Goal: Transaction & Acquisition: Purchase product/service

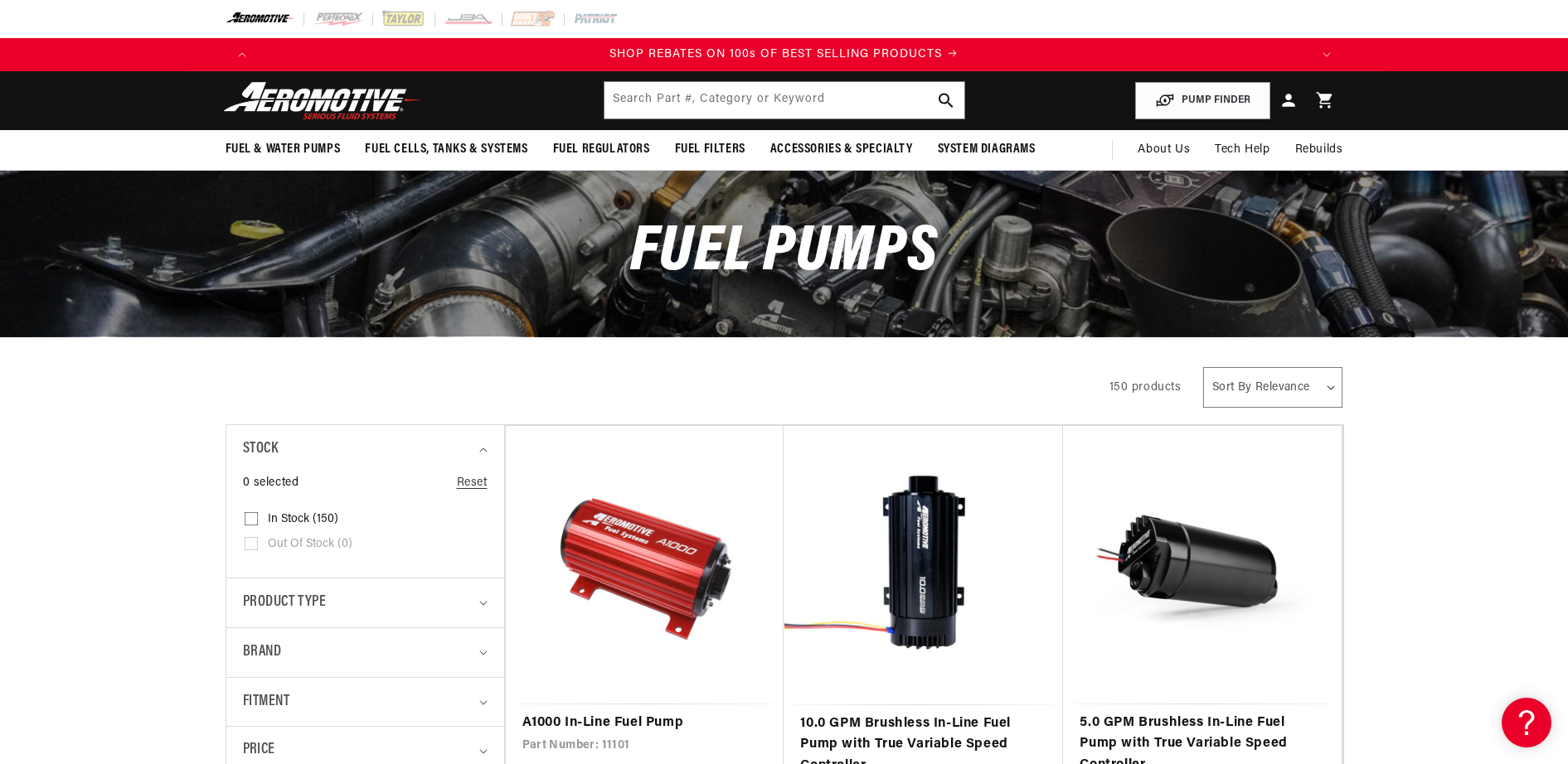
drag, startPoint x: 0, startPoint y: 0, endPoint x: 1587, endPoint y: 7, distance: 1587.0
click at [1567, 7] on html "Skip to content Your cart Your cart is empty Loading... You may also like Subto…" at bounding box center [784, 382] width 1568 height 764
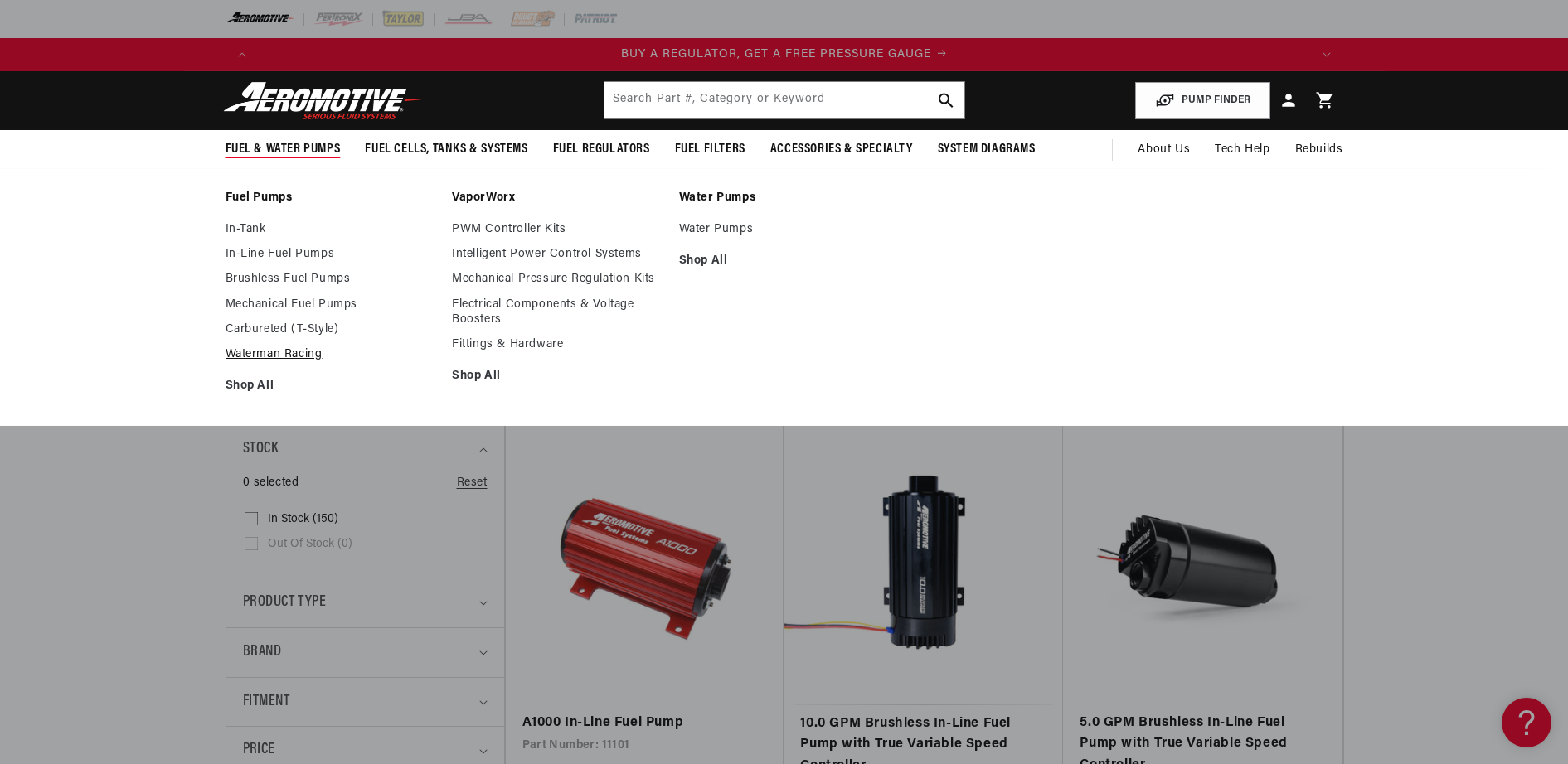
click at [273, 352] on link "Waterman Racing" at bounding box center [330, 354] width 210 height 15
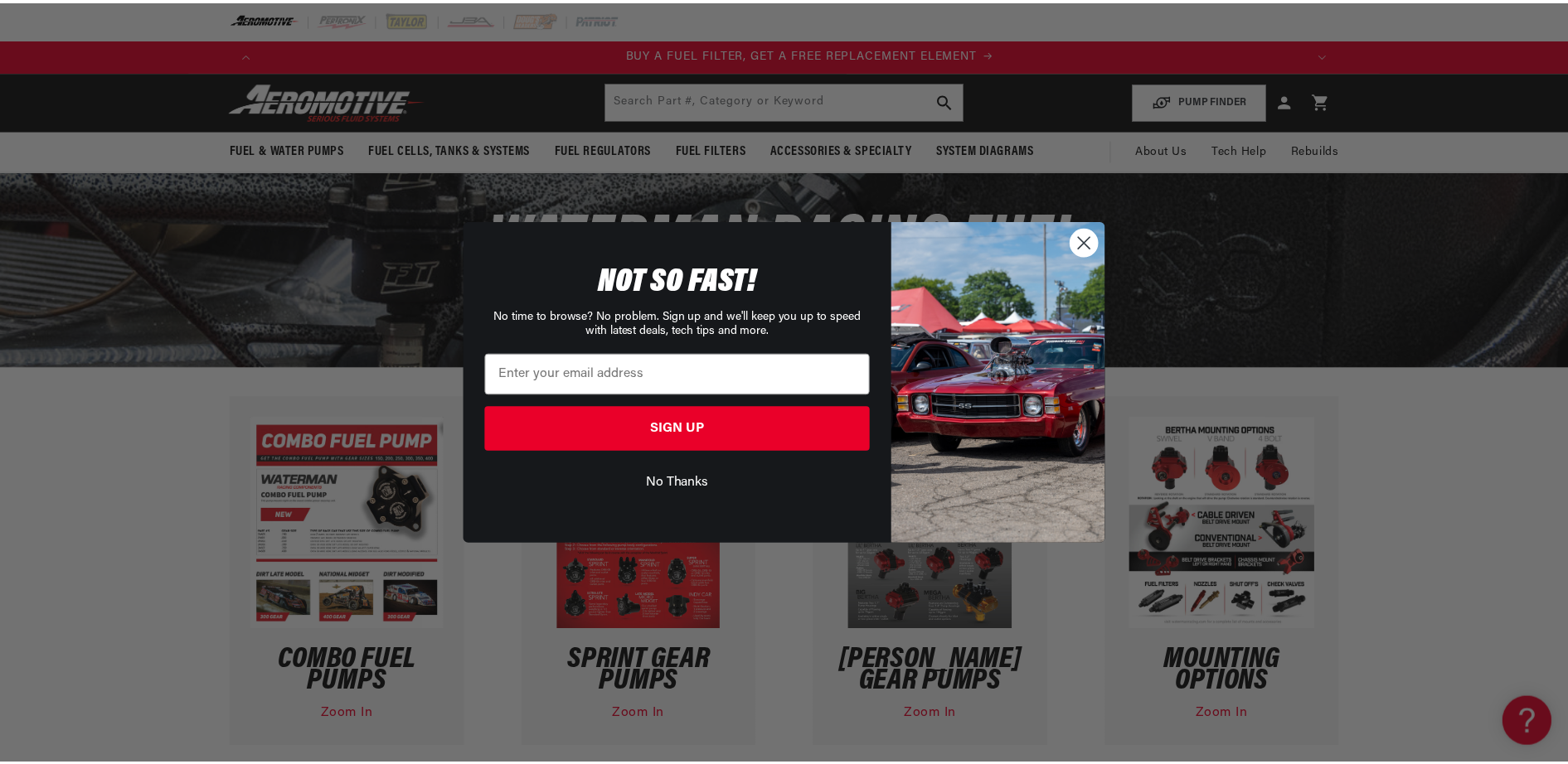
scroll to position [0, 1051]
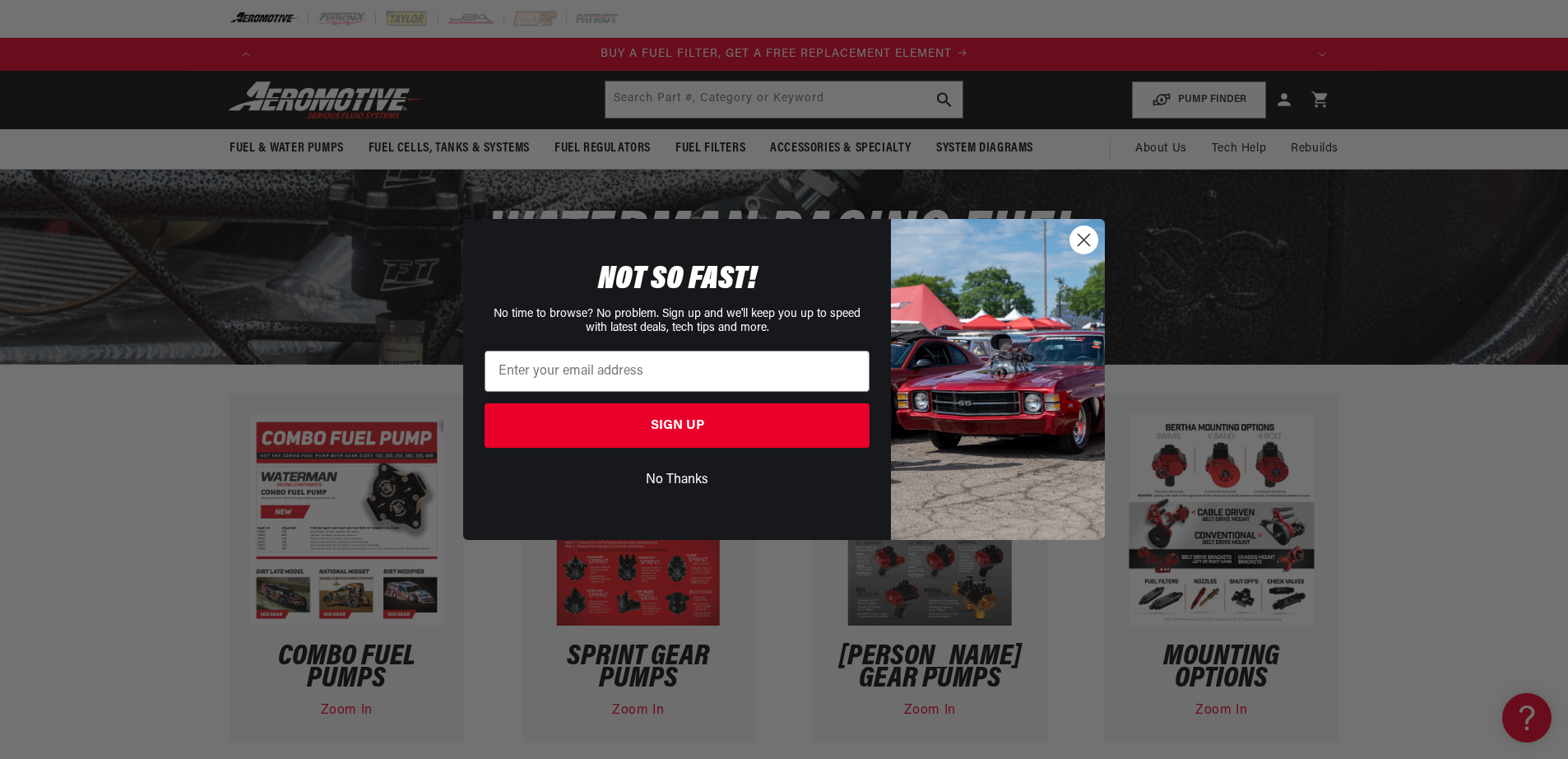
click at [1083, 238] on icon "Close dialog" at bounding box center [1084, 239] width 11 height 11
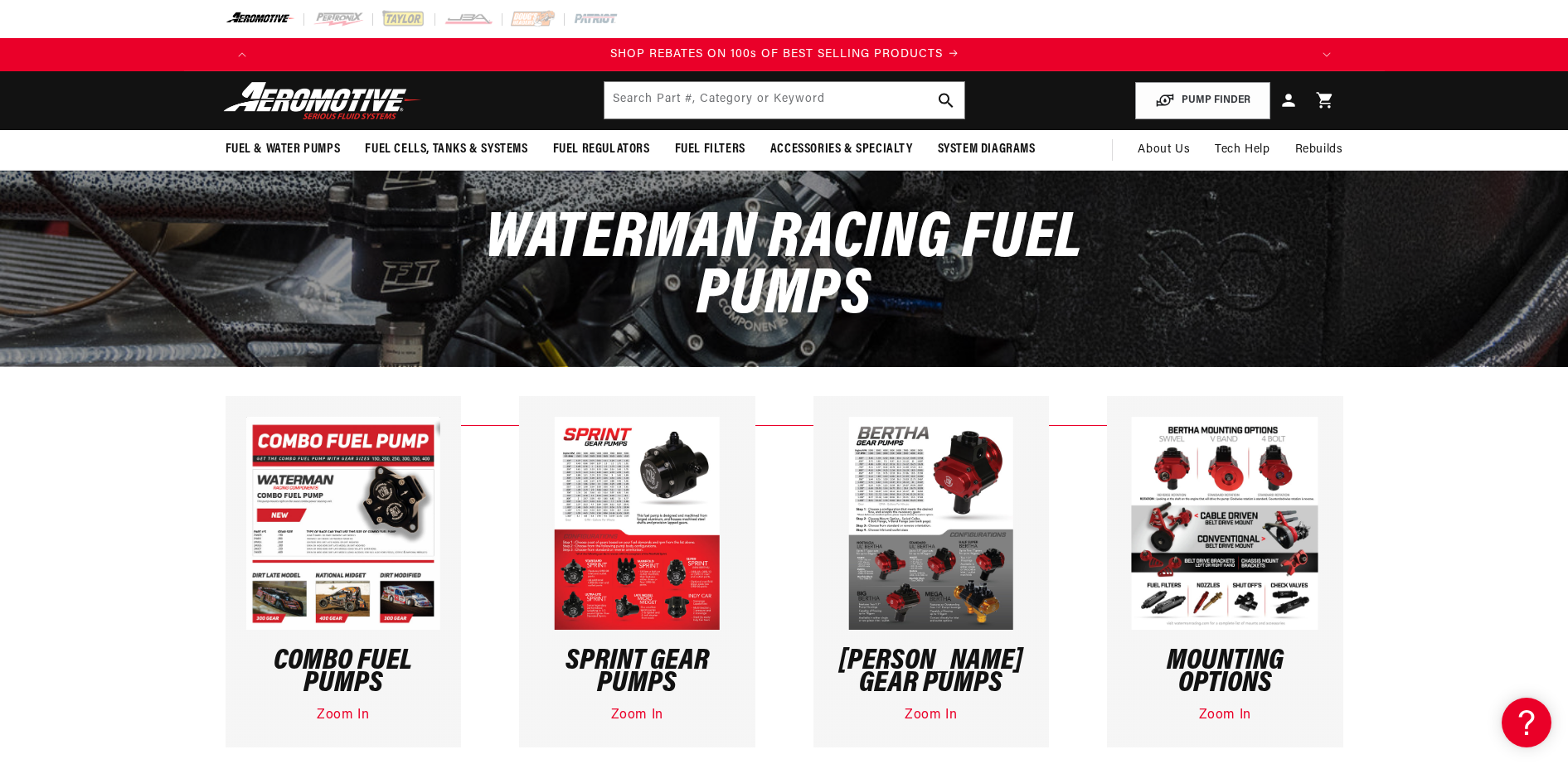
scroll to position [0, 2103]
click at [880, 463] on img at bounding box center [931, 523] width 165 height 213
click at [950, 715] on link "Zoom In" at bounding box center [931, 714] width 52 height 13
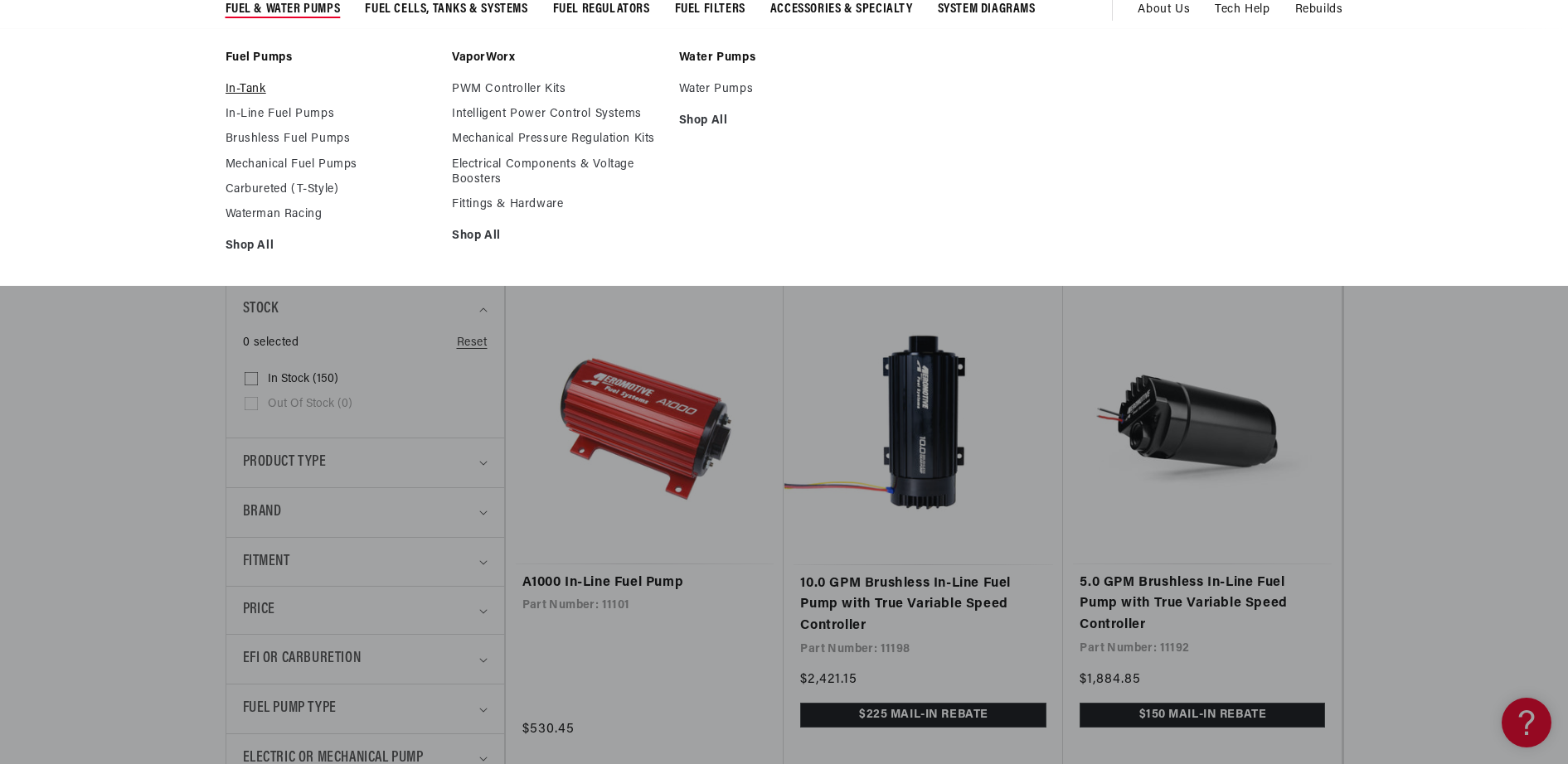
scroll to position [0, 1051]
click at [277, 112] on link "In-Line Fuel Pumps" at bounding box center [330, 114] width 210 height 15
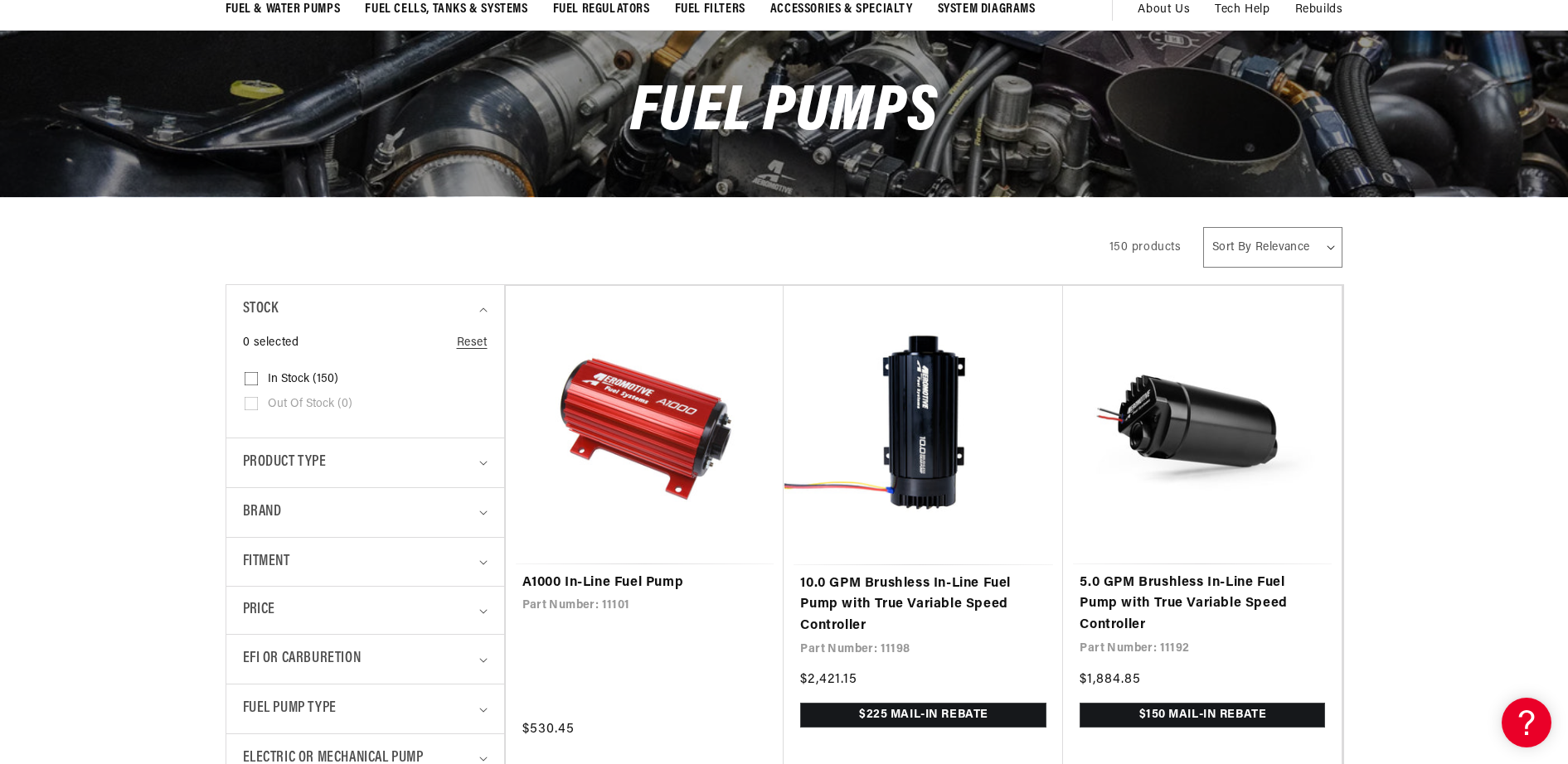
scroll to position [0, 2890]
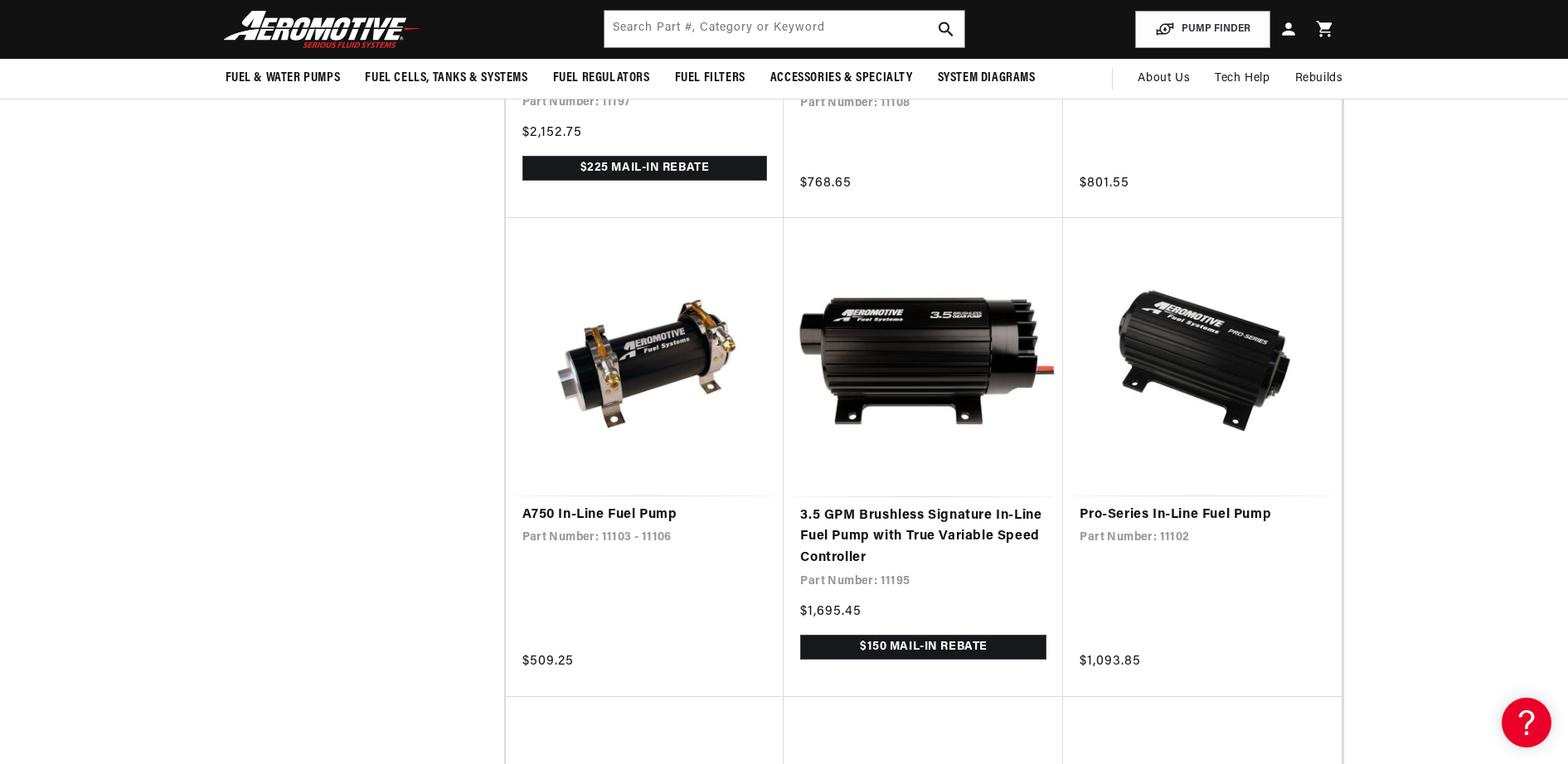
scroll to position [1258, 0]
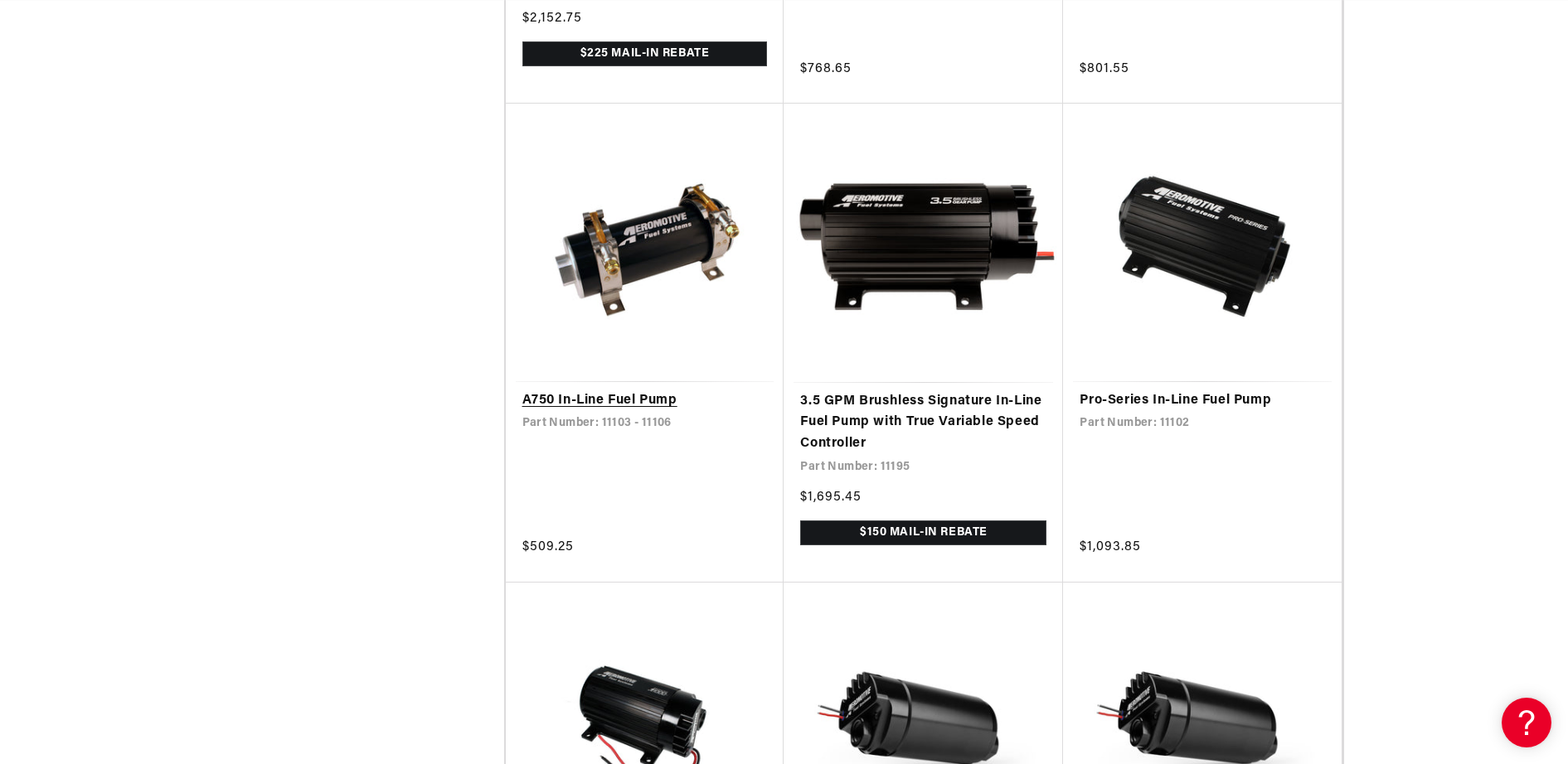
click at [594, 412] on link "A750 In-Line Fuel Pump" at bounding box center [645, 401] width 245 height 22
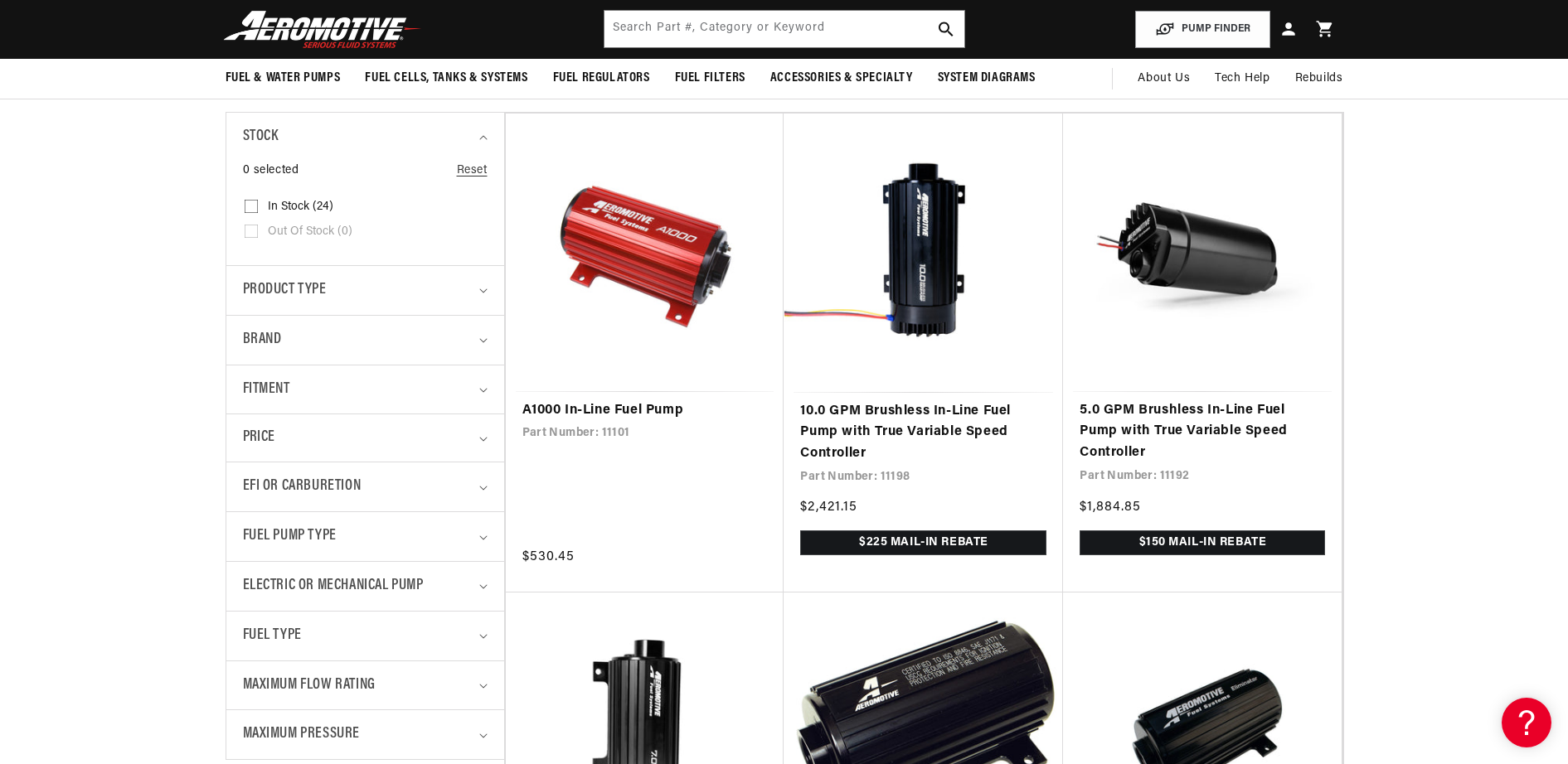
scroll to position [0, 0]
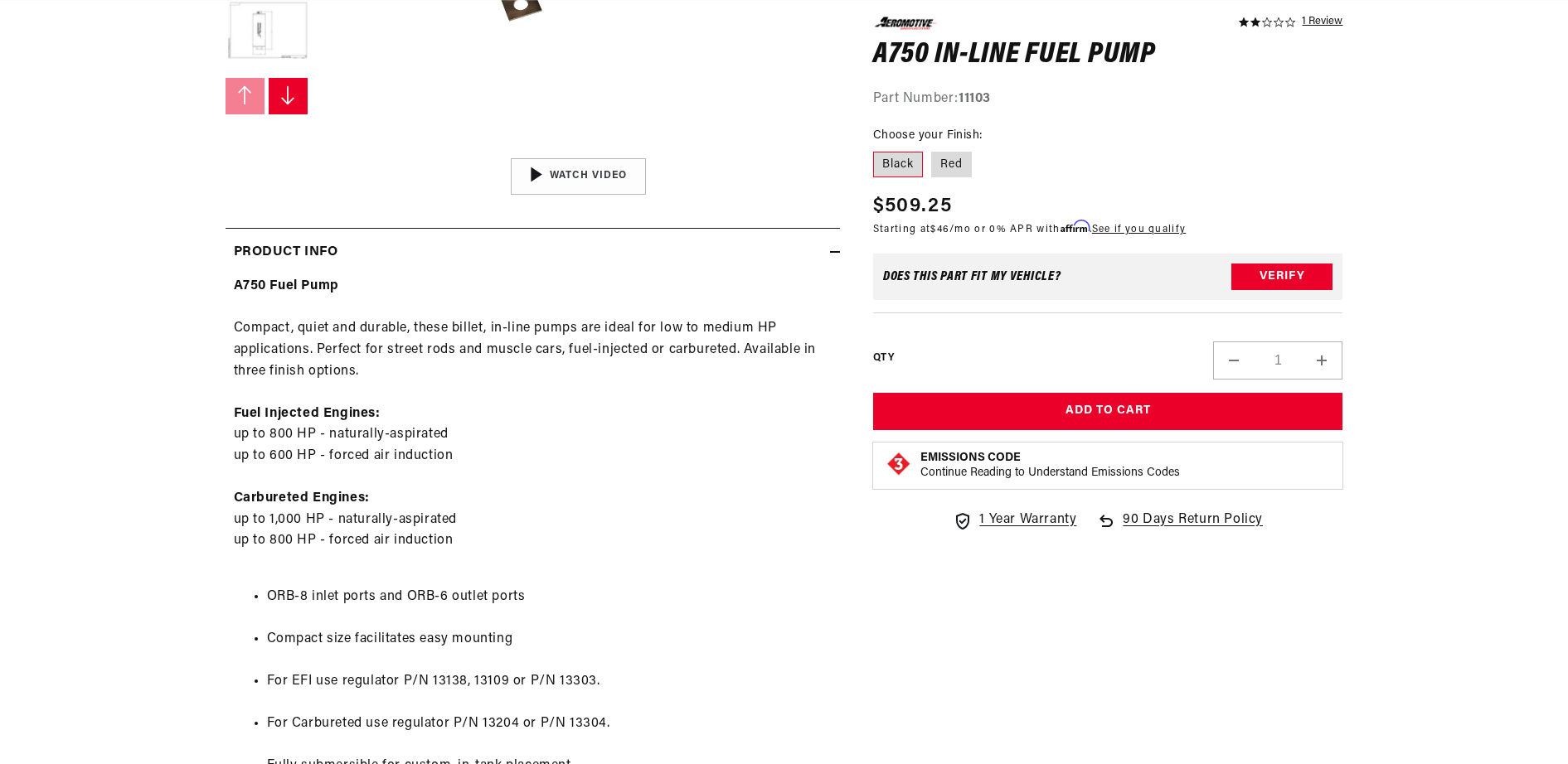
scroll to position [1140, 0]
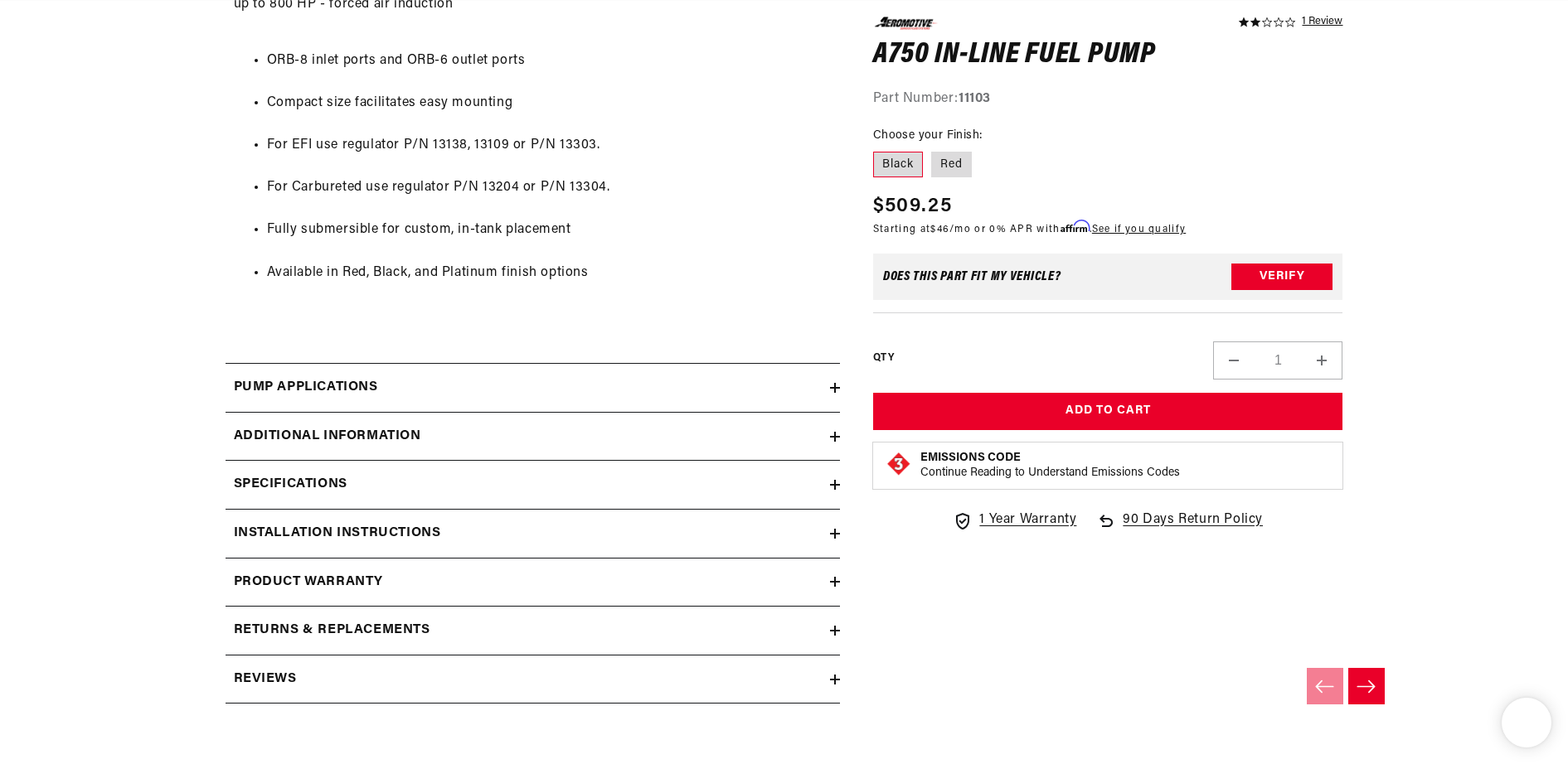
click at [830, 434] on icon at bounding box center [834, 436] width 10 height 10
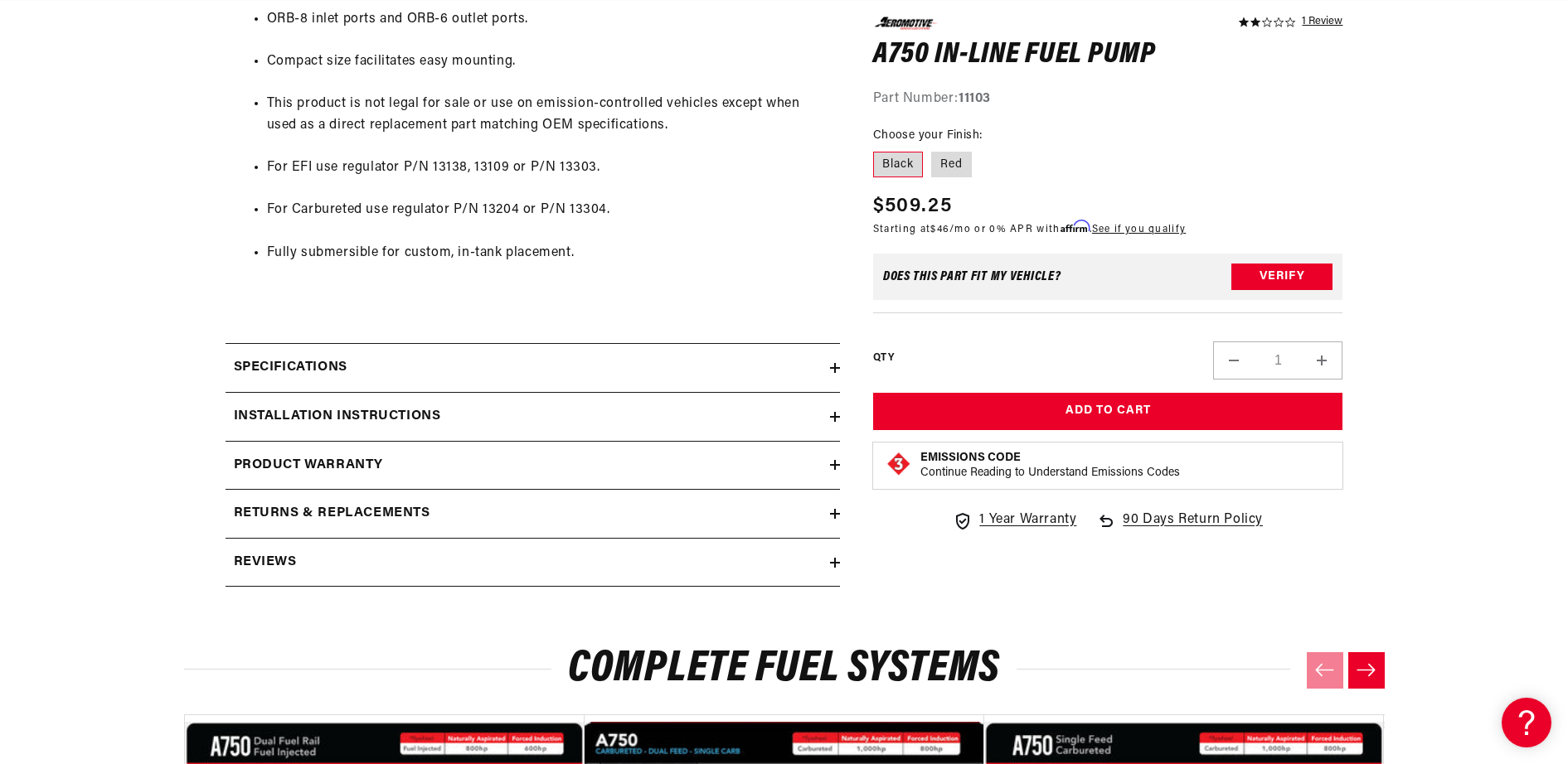
scroll to position [1850, 0]
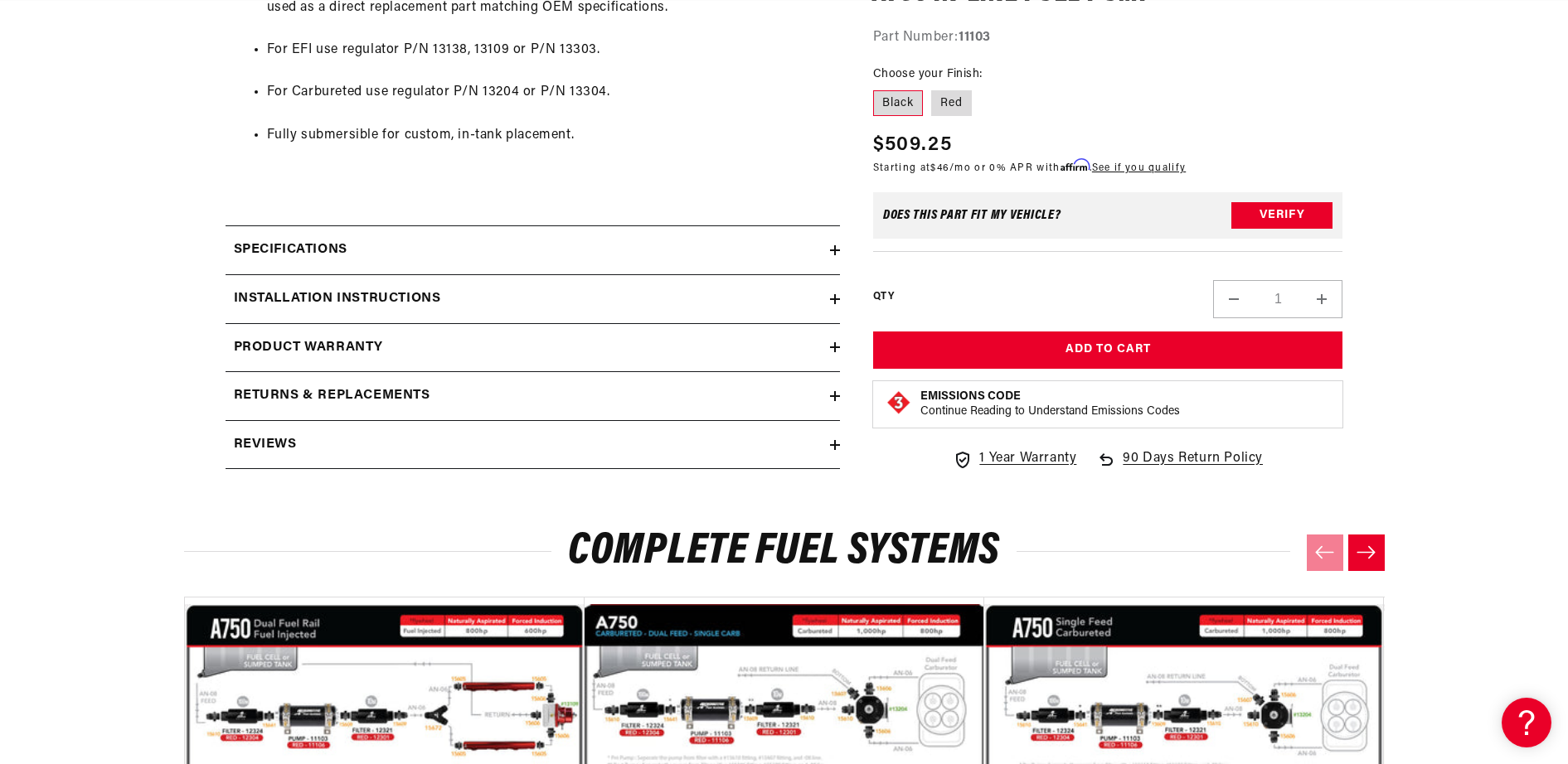
click at [369, 248] on div "Specifications" at bounding box center [527, 250] width 604 height 22
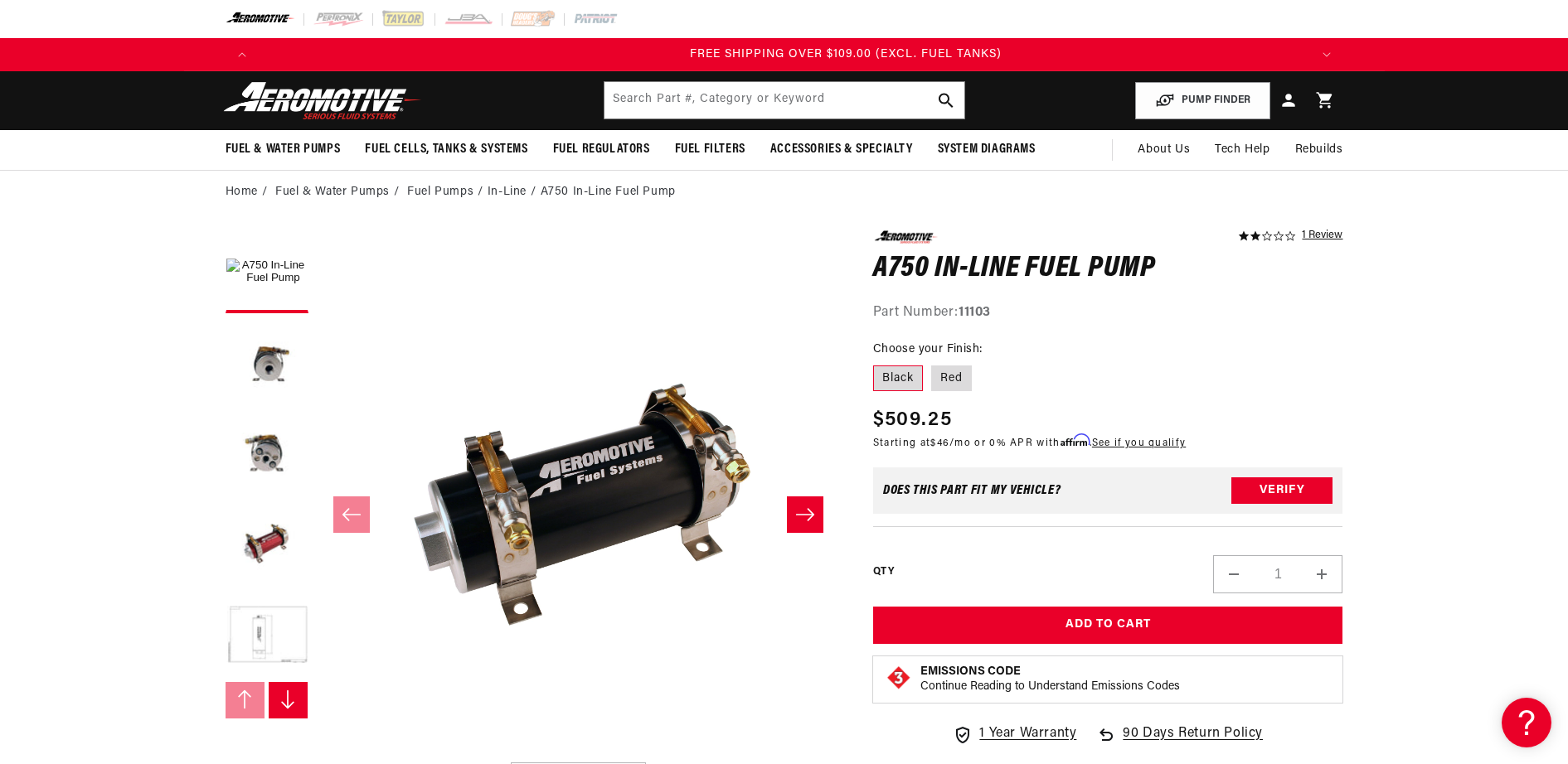
scroll to position [0, 3154]
